Goal: Information Seeking & Learning: Check status

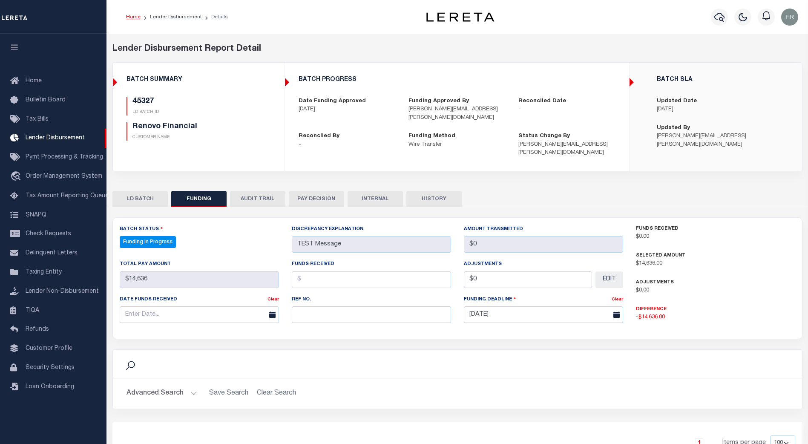
select select "100"
click at [171, 17] on link "Lender Disbursement" at bounding box center [176, 16] width 52 height 5
checkbox input "true"
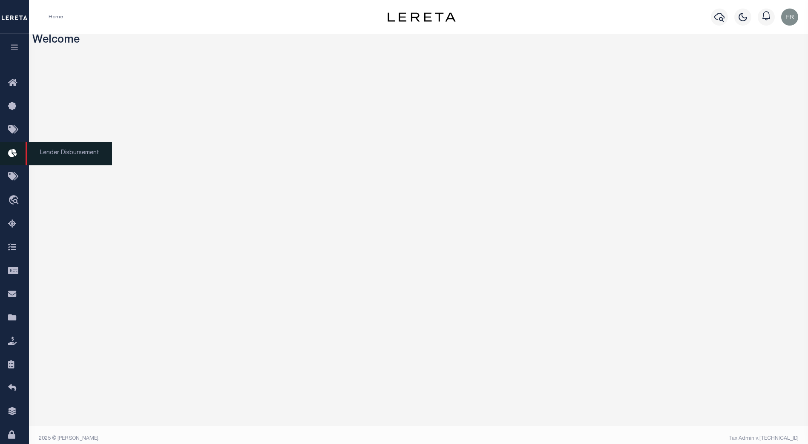
click at [11, 153] on icon at bounding box center [15, 153] width 14 height 11
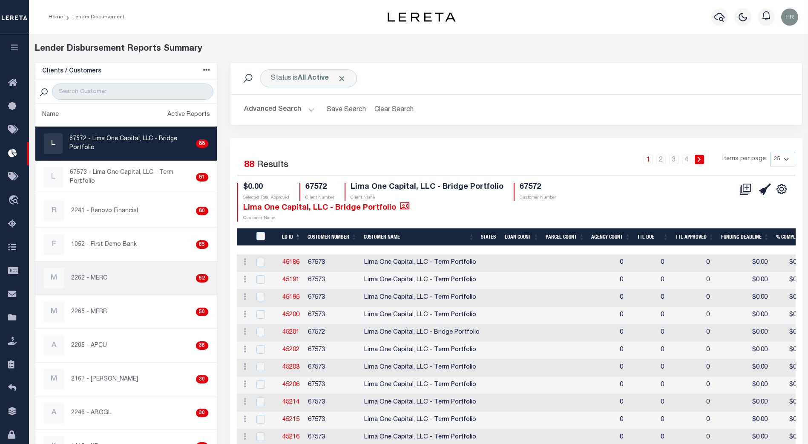
click at [125, 280] on div "M 2262 - MERC 52" at bounding box center [126, 278] width 164 height 20
checkbox input "true"
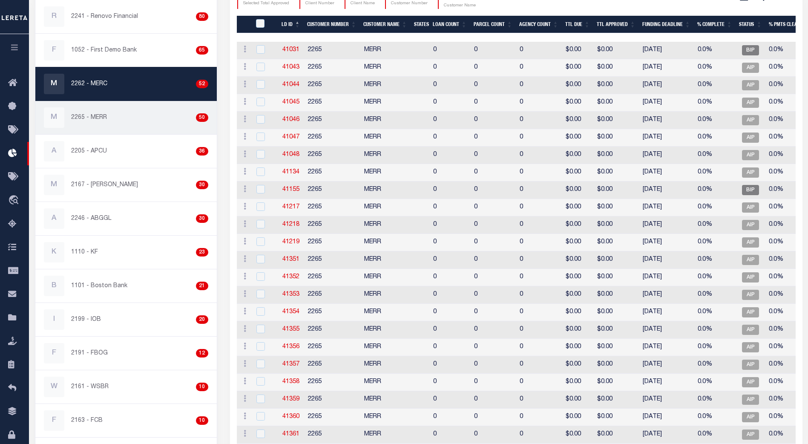
scroll to position [194, 0]
click at [134, 123] on div "M 2265 - MERR 50" at bounding box center [126, 118] width 164 height 20
checkbox input "true"
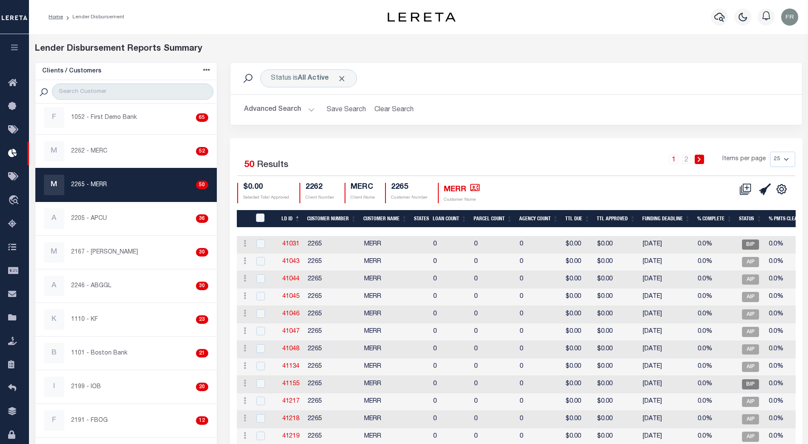
scroll to position [0, 0]
click at [441, 219] on th "Loan Count" at bounding box center [450, 218] width 41 height 17
click at [455, 219] on th "Loan Count" at bounding box center [450, 218] width 41 height 17
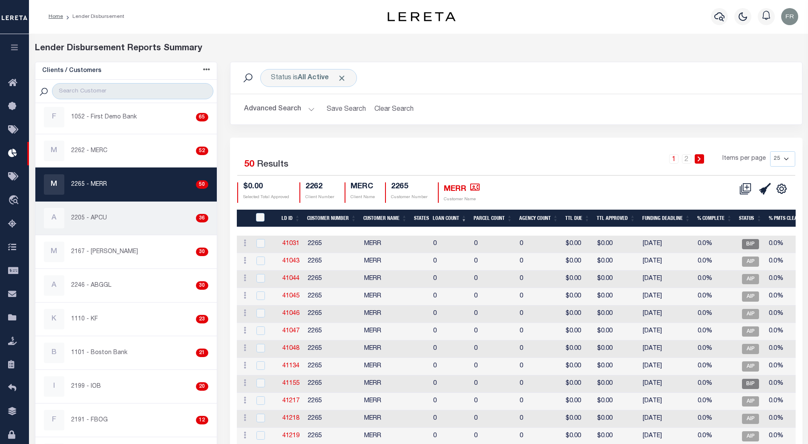
click at [135, 220] on div "A 2205 - APCU 36" at bounding box center [126, 218] width 164 height 20
checkbox input "true"
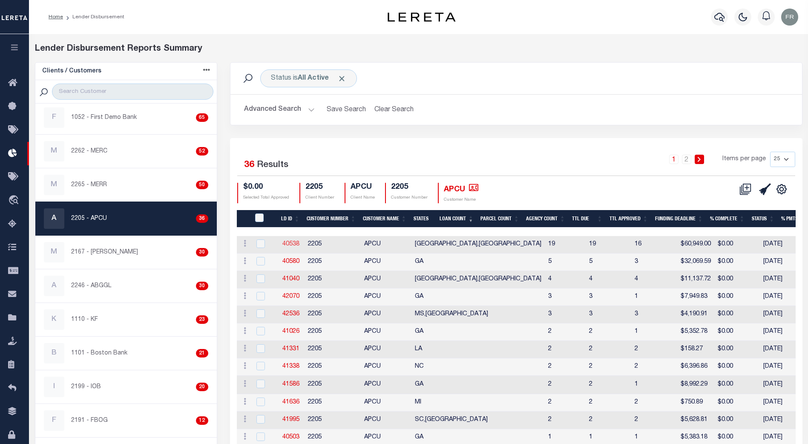
click at [292, 243] on link "40538" at bounding box center [291, 244] width 17 height 6
checkbox input "true"
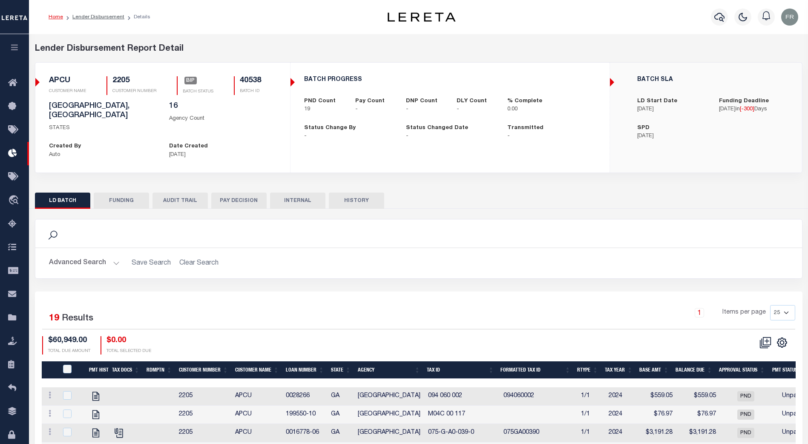
click at [128, 193] on button "FUNDING" at bounding box center [121, 201] width 55 height 16
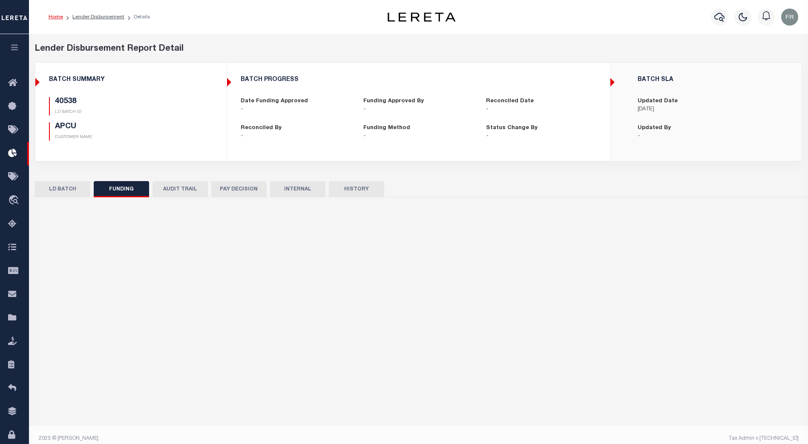
type input "$0"
type input "11/13/2024"
select select "10"
select select "100"
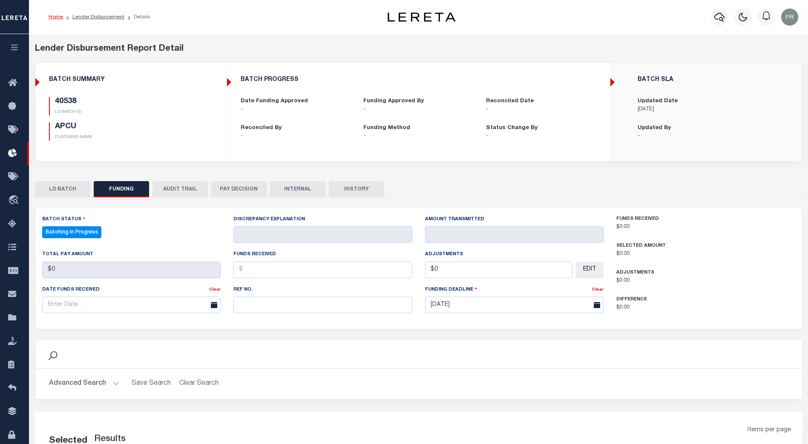
select select "100"
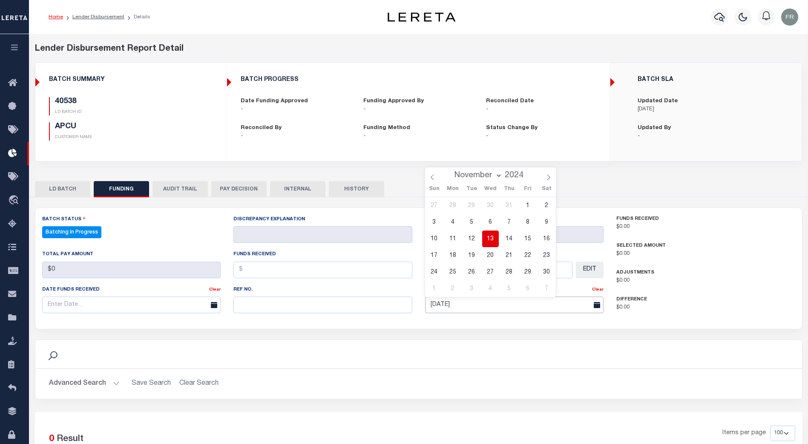
click at [476, 303] on input "11/13/2024" at bounding box center [514, 305] width 179 height 17
click at [551, 179] on icon at bounding box center [549, 177] width 6 height 6
select select "11"
click at [550, 179] on icon at bounding box center [549, 177] width 6 height 6
type input "2025"
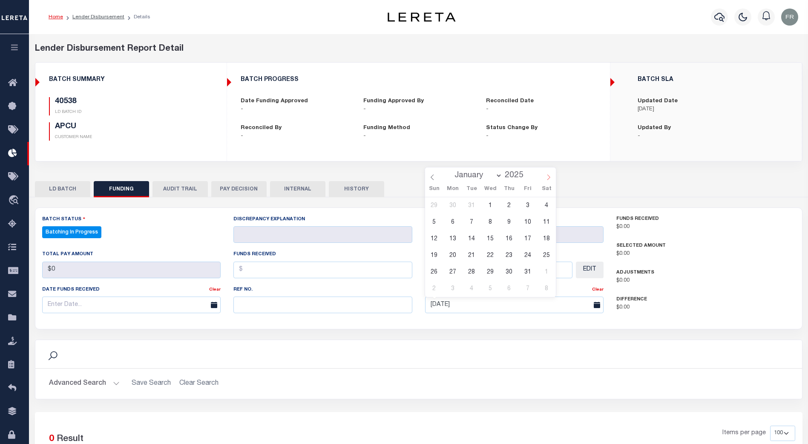
click at [550, 179] on icon at bounding box center [549, 177] width 6 height 6
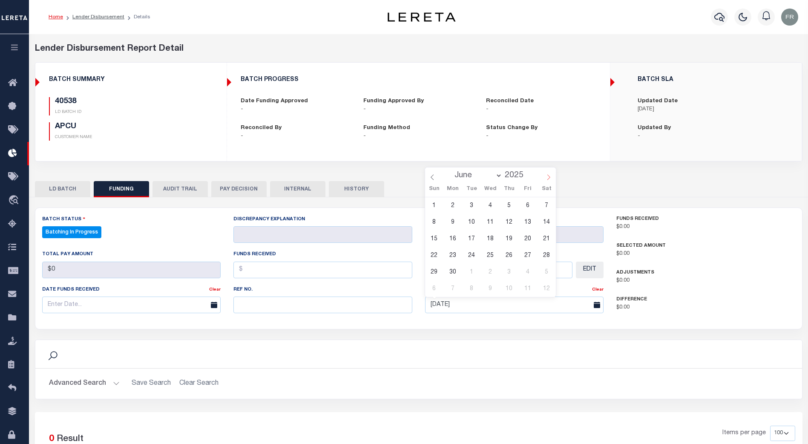
click at [550, 179] on icon at bounding box center [549, 177] width 6 height 6
select select "8"
click at [470, 256] on span "23" at bounding box center [472, 255] width 17 height 17
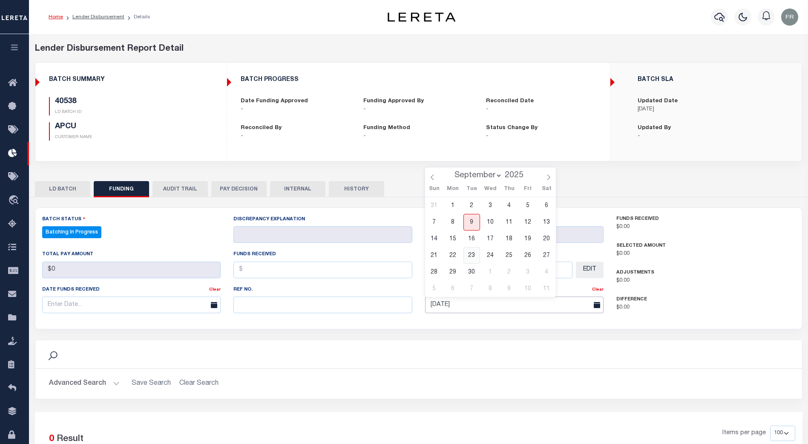
type input "09/23/2025"
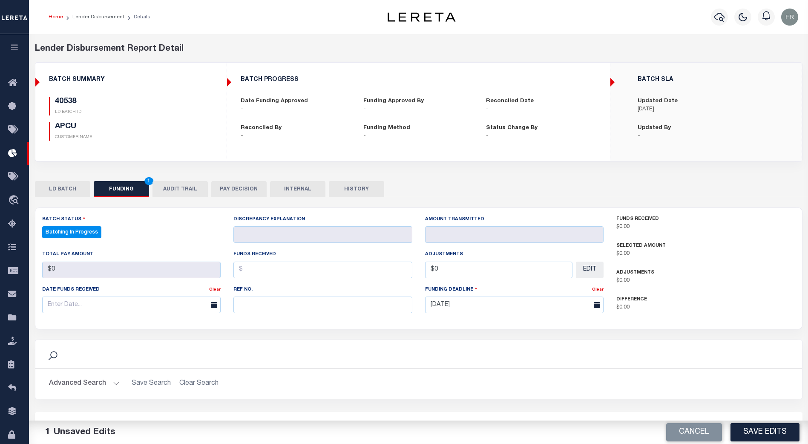
click at [623, 343] on div "Search" at bounding box center [418, 354] width 767 height 28
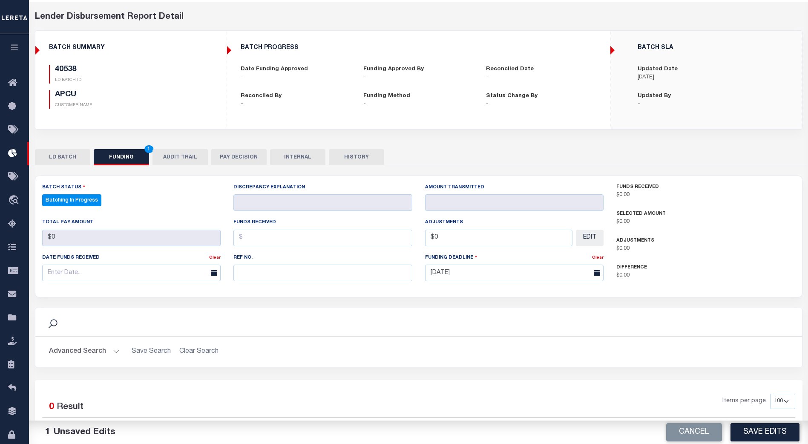
scroll to position [31, 0]
click at [69, 157] on button "LD BATCH" at bounding box center [62, 158] width 55 height 16
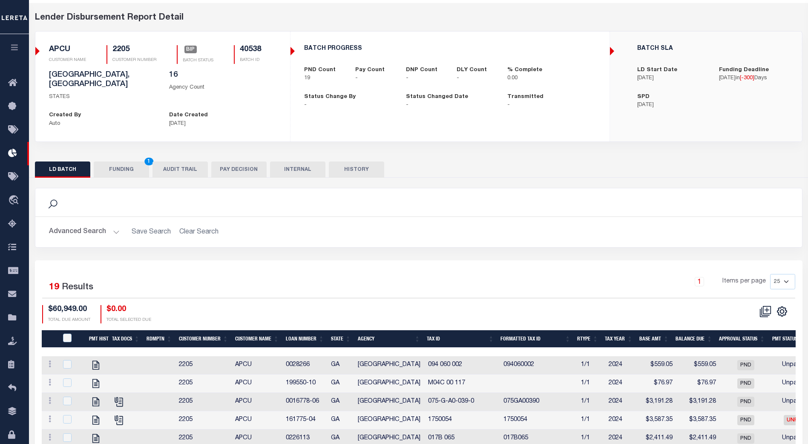
click at [657, 104] on p "11/19/2024" at bounding box center [671, 105] width 69 height 9
click at [667, 103] on p "11/19/2024" at bounding box center [671, 105] width 69 height 9
drag, startPoint x: 667, startPoint y: 103, endPoint x: 628, endPoint y: 105, distance: 38.8
click at [628, 104] on div "BATCH SLA LD Start Date 10/30/2024 Funding Deadline 11/13/2024 in [ -300 ] Days…" at bounding box center [706, 77] width 190 height 78
click at [466, 166] on div "LD BATCH FUNDING 1 AUDIT TRAIL PAY DECISION INTERNAL HISTORY" at bounding box center [419, 169] width 768 height 16
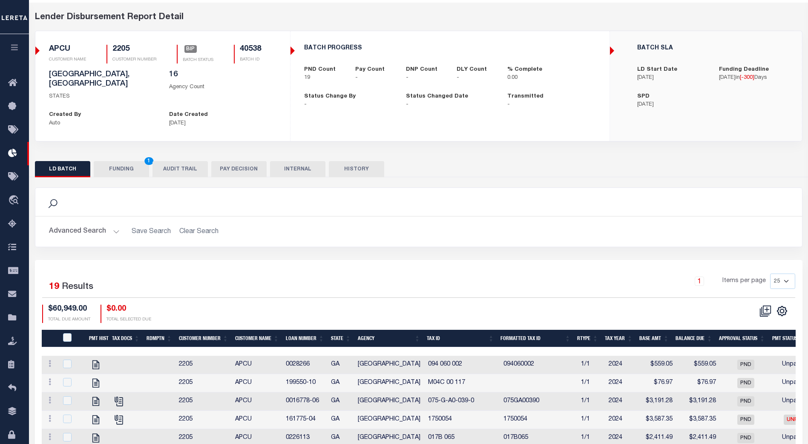
click at [121, 161] on button "FUNDING 1" at bounding box center [121, 169] width 55 height 16
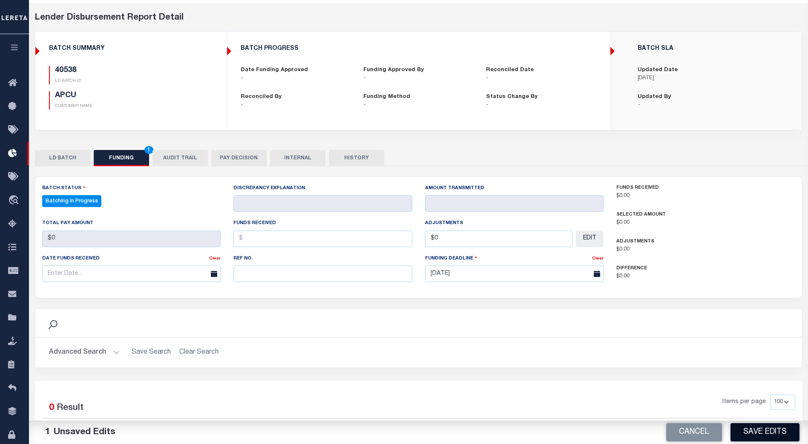
click at [761, 429] on button "Save Edits" at bounding box center [765, 432] width 69 height 18
type input "$0"
select select "100"
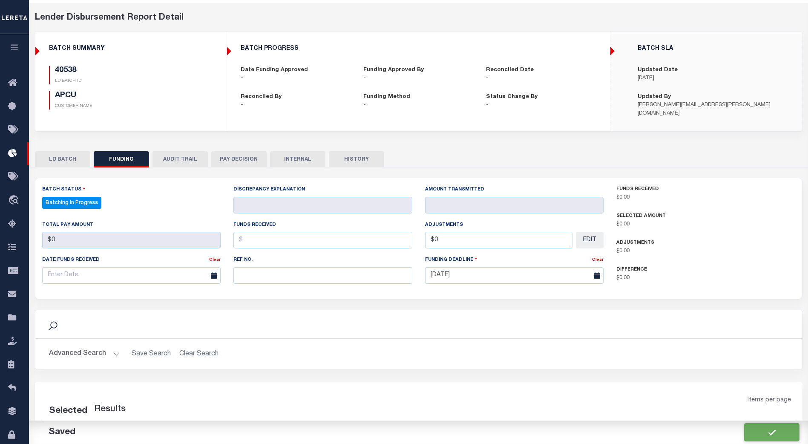
select select "100"
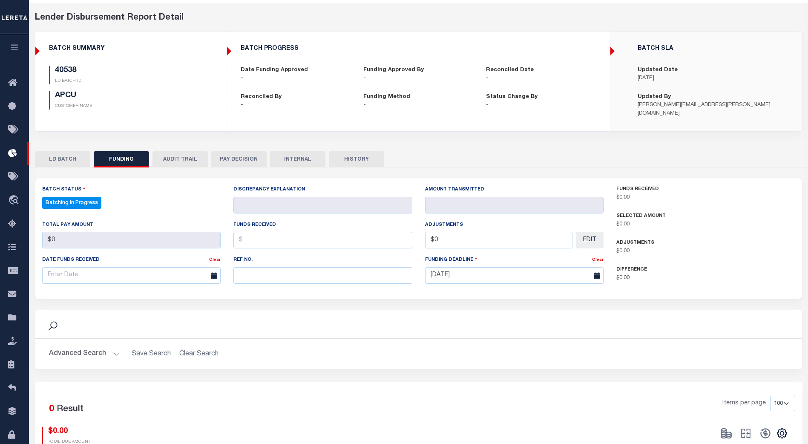
click at [77, 154] on button "LD BATCH" at bounding box center [62, 159] width 55 height 16
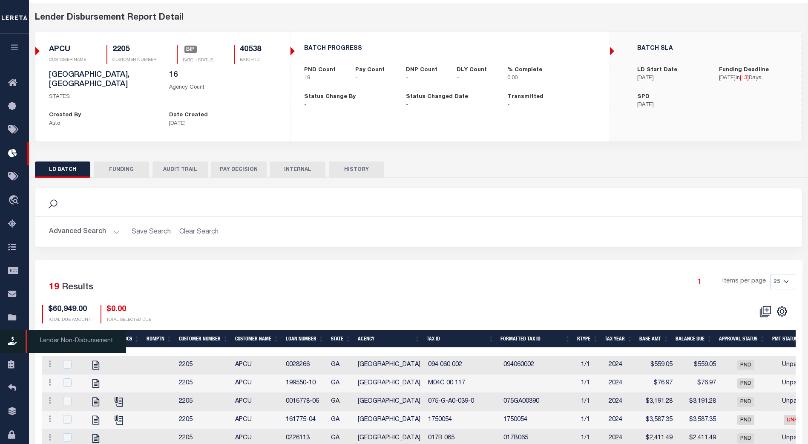
click at [11, 344] on icon at bounding box center [15, 341] width 14 height 11
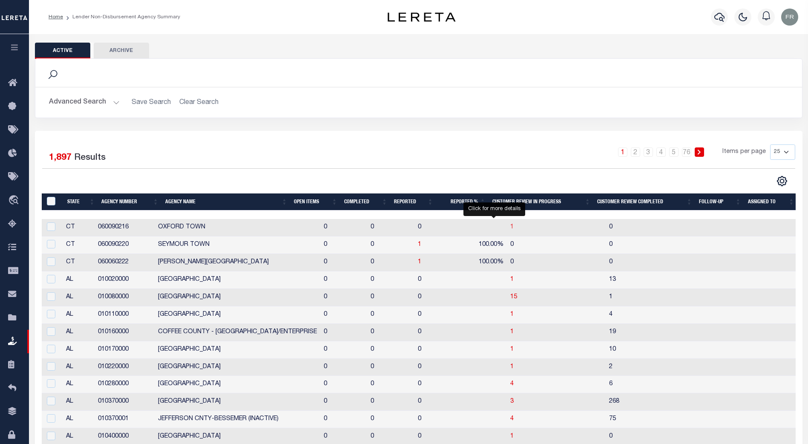
click at [510, 230] on span "1" at bounding box center [511, 227] width 3 height 6
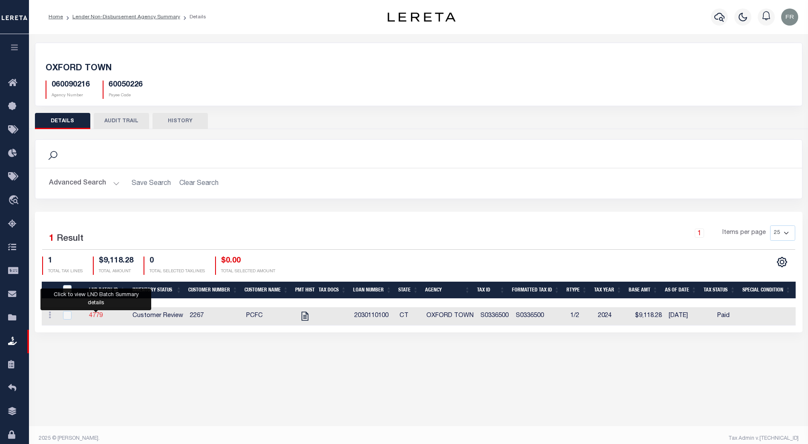
click at [93, 316] on link "4779" at bounding box center [96, 316] width 14 height 6
checkbox input "true"
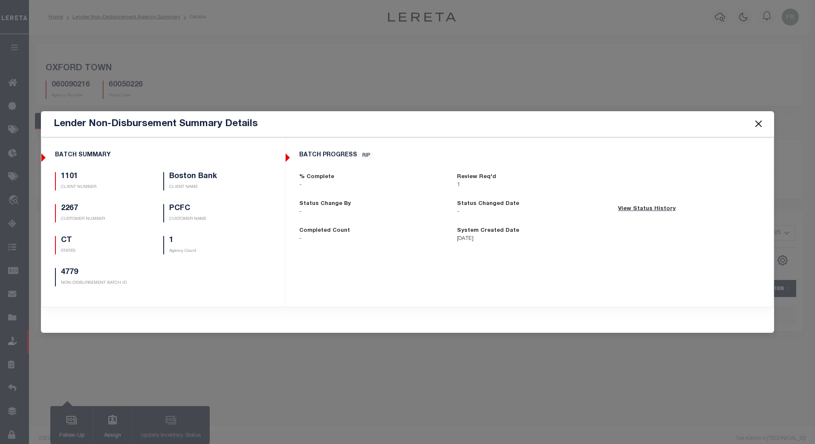
click at [762, 124] on button "Close" at bounding box center [757, 123] width 11 height 11
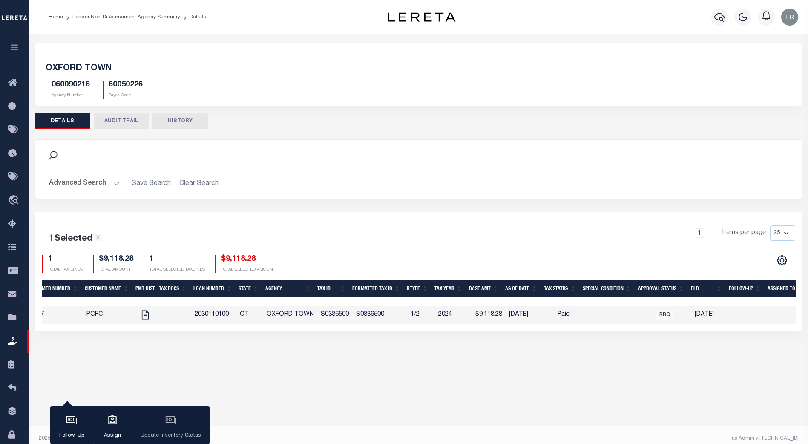
scroll to position [0, 149]
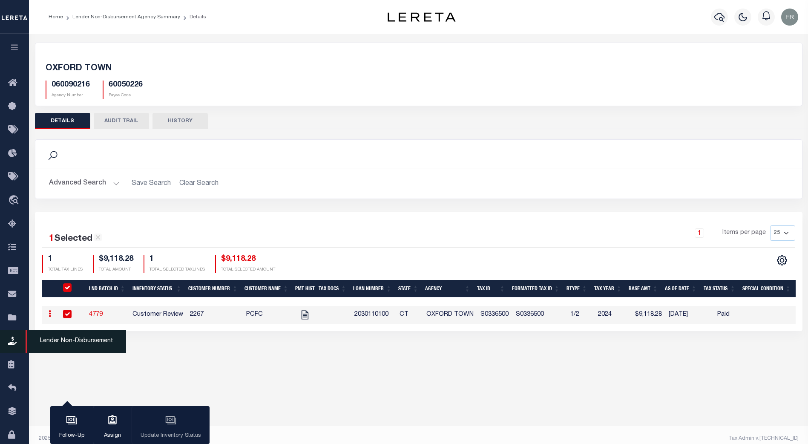
click at [64, 346] on span "Lender Non-Disbursement" at bounding box center [76, 341] width 101 height 23
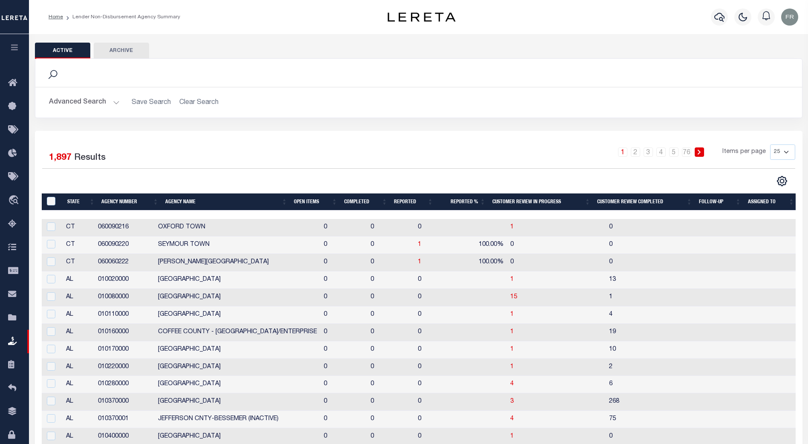
click at [115, 102] on button "Advanced Search" at bounding box center [84, 102] width 71 height 17
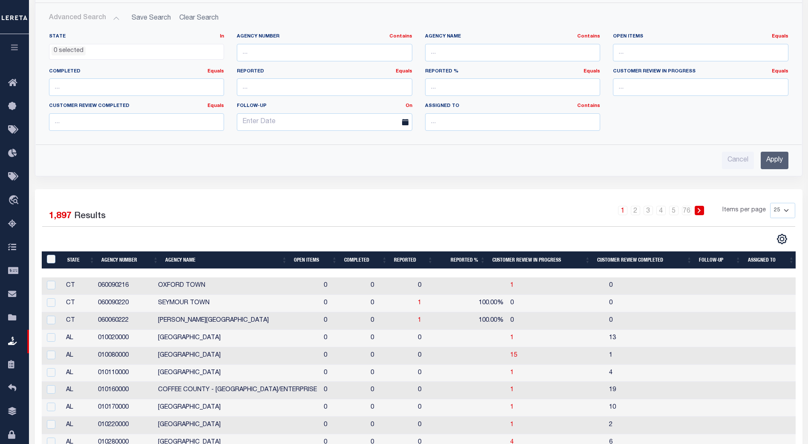
click at [787, 208] on select "25 50 100 200" at bounding box center [782, 210] width 25 height 15
select select "200"
click at [770, 203] on select "25 50 100 200" at bounding box center [782, 210] width 25 height 15
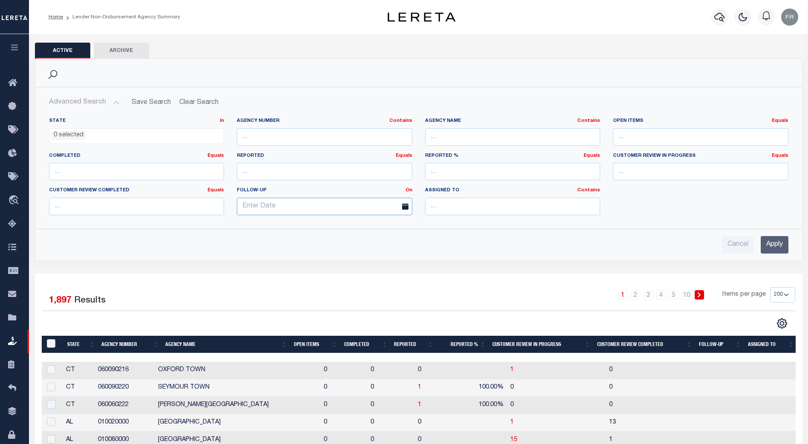
click at [357, 208] on input "text" at bounding box center [325, 206] width 176 height 17
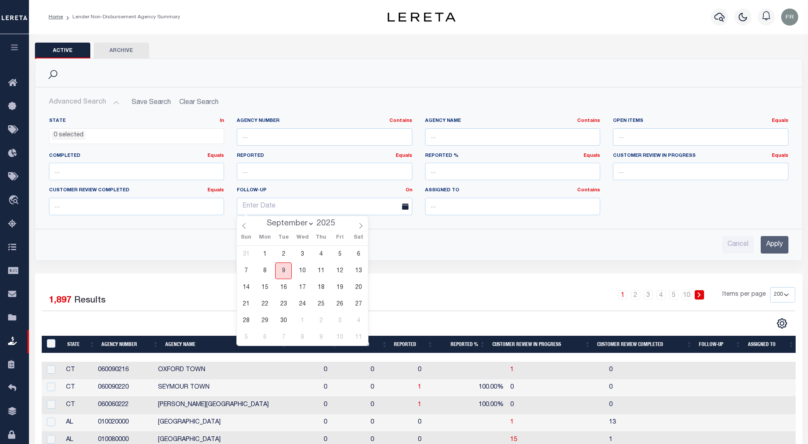
click at [285, 268] on span "9" at bounding box center [283, 270] width 17 height 17
type input "[DATE]"
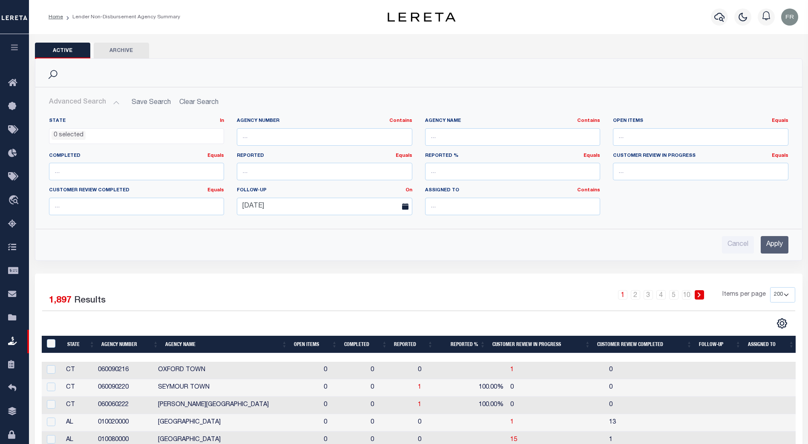
click at [768, 247] on input "Apply" at bounding box center [775, 244] width 28 height 17
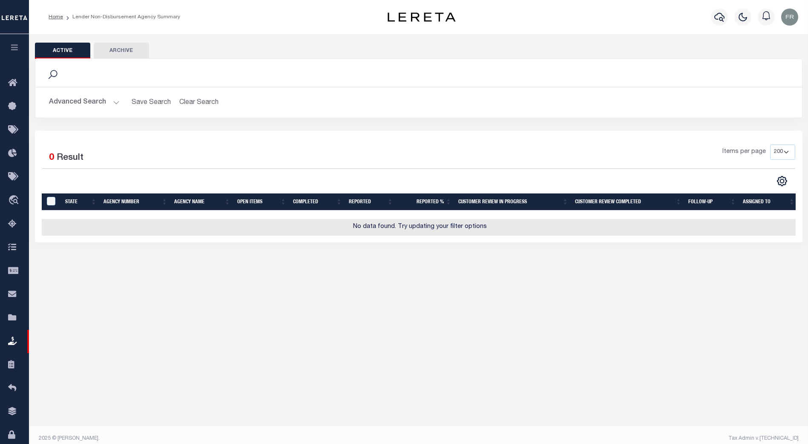
click at [111, 101] on button "Advanced Search" at bounding box center [84, 102] width 71 height 17
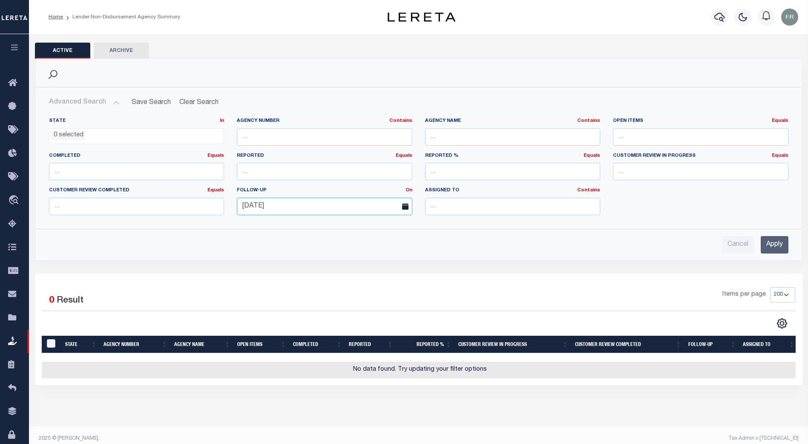
click at [300, 205] on input "[DATE]" at bounding box center [325, 206] width 176 height 17
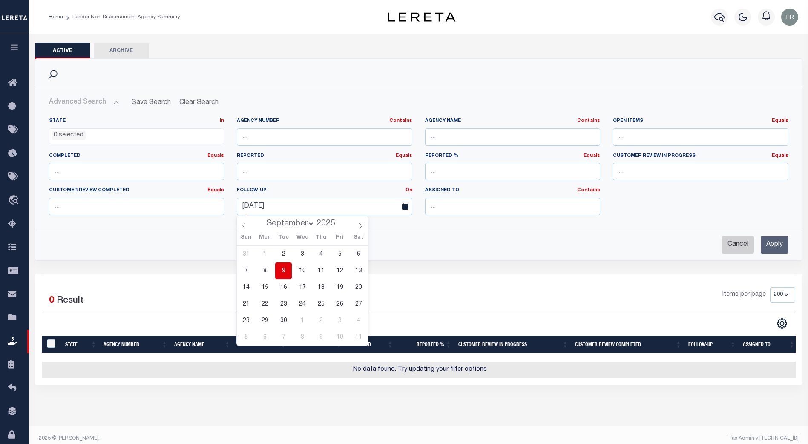
click at [743, 244] on input "Cancel" at bounding box center [738, 244] width 32 height 17
checkbox input "true"
select select
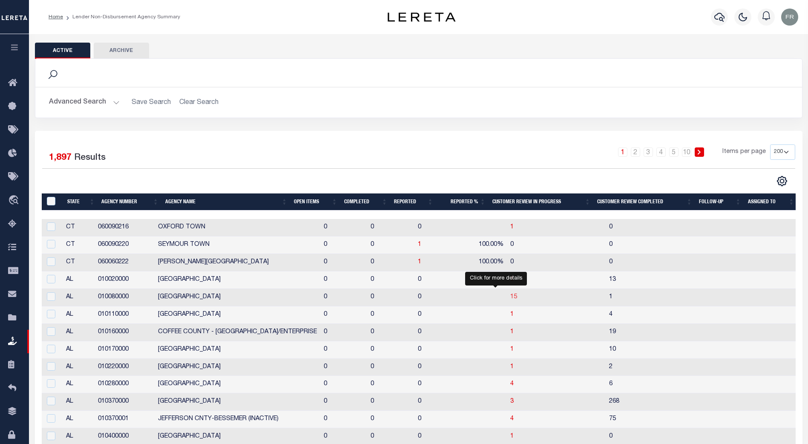
click at [510, 295] on span "15" at bounding box center [513, 297] width 7 height 6
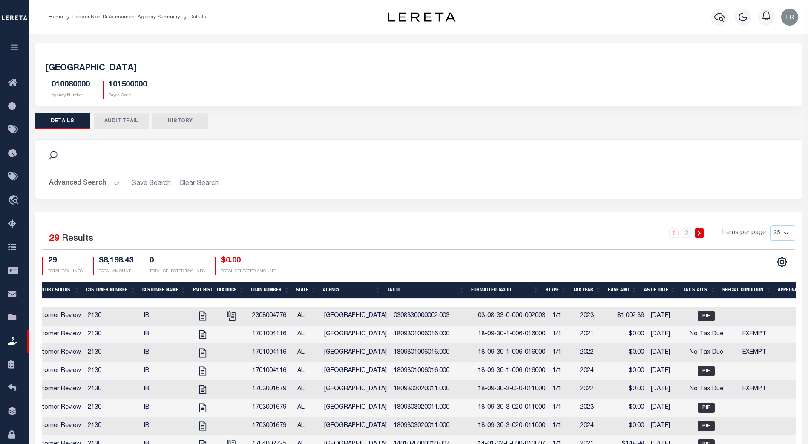
scroll to position [0, 90]
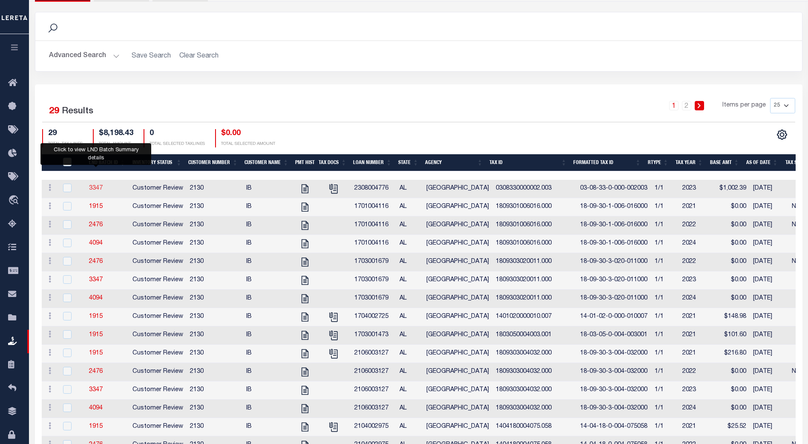
click at [93, 189] on link "3347" at bounding box center [96, 188] width 14 height 6
checkbox input "true"
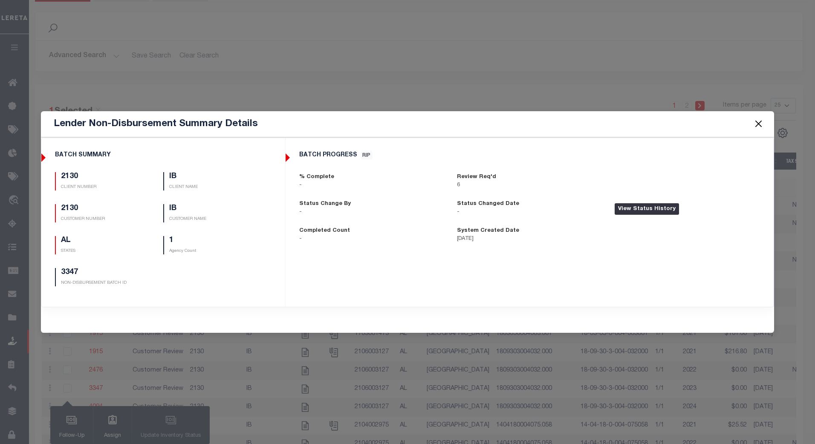
click at [649, 211] on button "View Status History" at bounding box center [646, 209] width 64 height 12
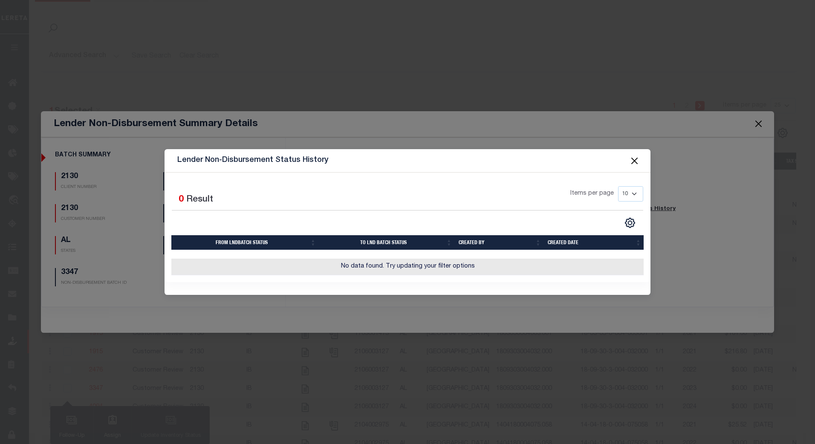
click at [635, 156] on button "Close" at bounding box center [634, 160] width 11 height 11
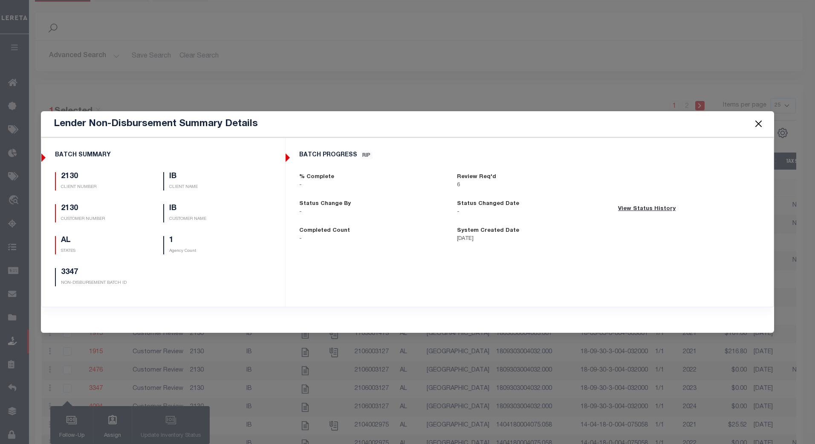
click at [755, 121] on button "Close" at bounding box center [757, 123] width 11 height 11
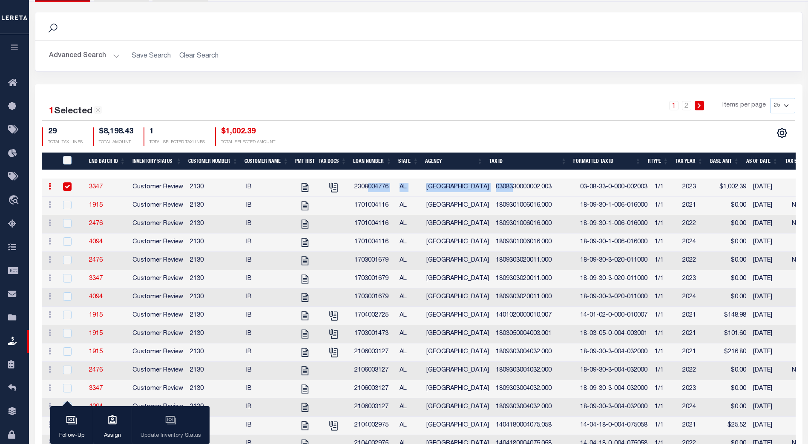
drag, startPoint x: 368, startPoint y: 178, endPoint x: 506, endPoint y: 179, distance: 138.5
click at [506, 179] on tr "ACTIONS View Tax Line Detail Internal Comments 3347 Customer Review 2130 IB 230…" at bounding box center [565, 188] width 1047 height 18
drag, startPoint x: 476, startPoint y: 106, endPoint x: 475, endPoint y: 113, distance: 6.9
click at [475, 107] on div "1 2 Items per page 25 50 100 200" at bounding box center [515, 109] width 562 height 22
